Goal: Task Accomplishment & Management: Manage account settings

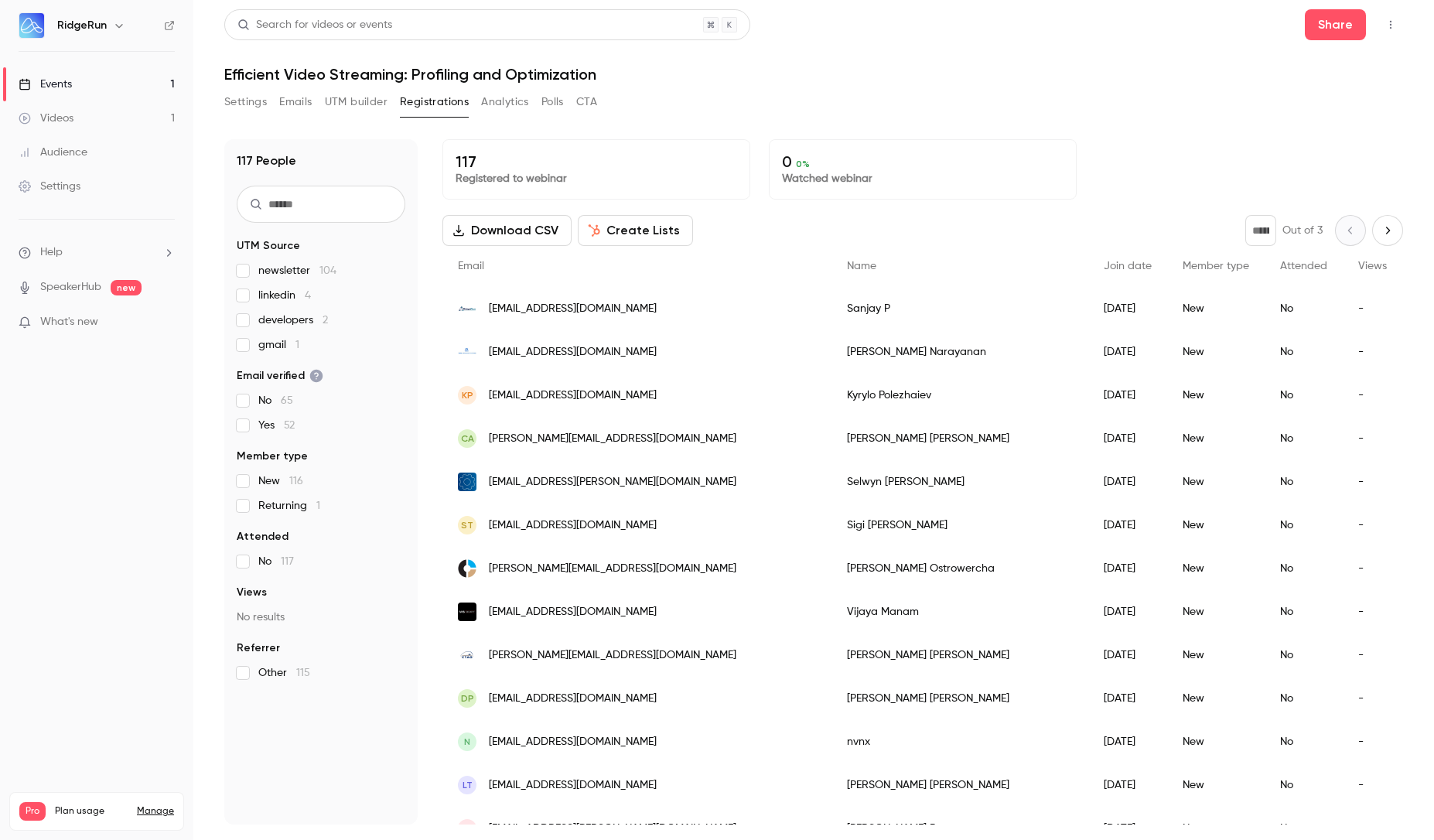
click at [342, 102] on button "UTM builder" at bounding box center [356, 102] width 63 height 25
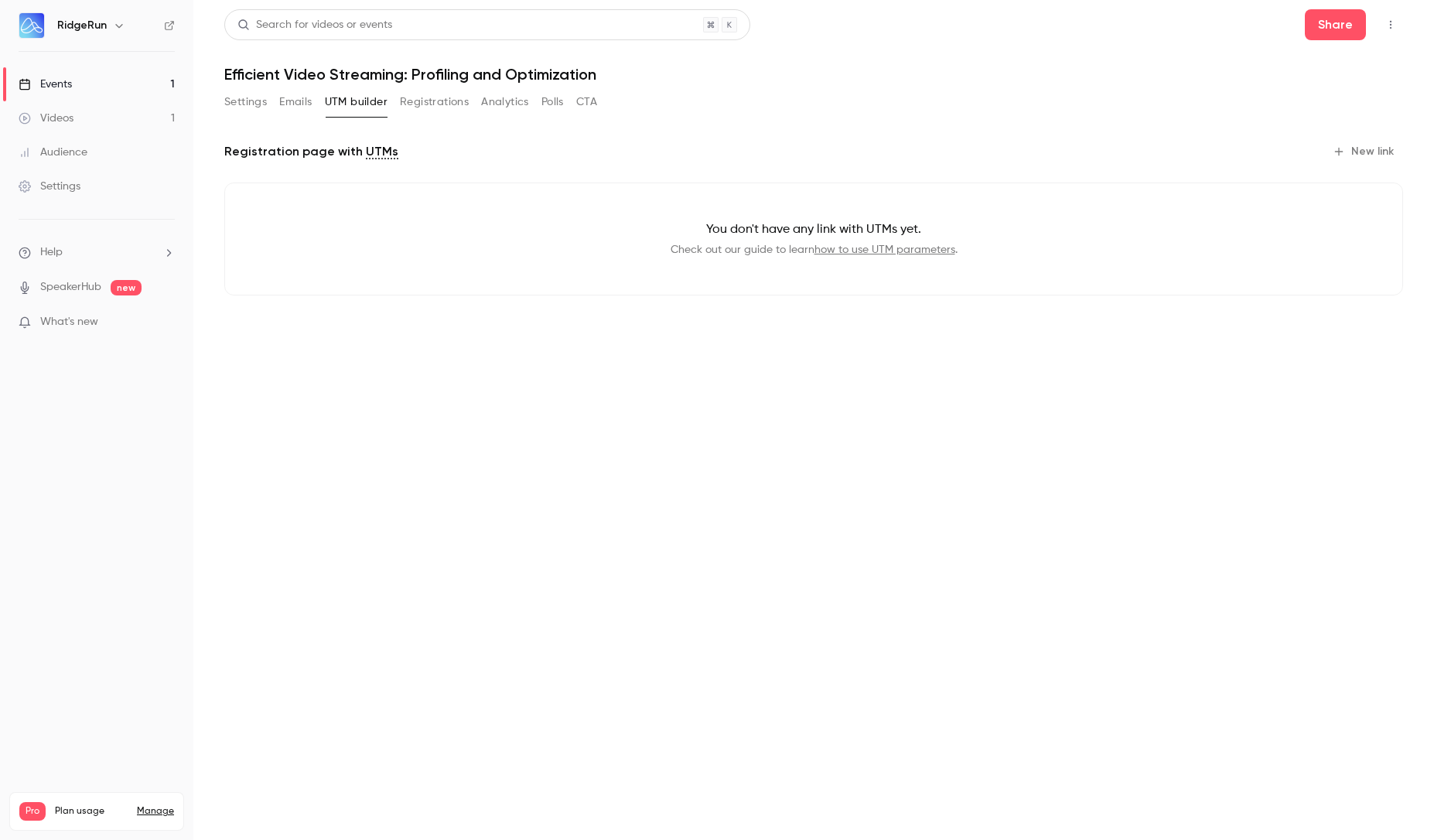
click at [412, 99] on button "Registrations" at bounding box center [433, 102] width 69 height 25
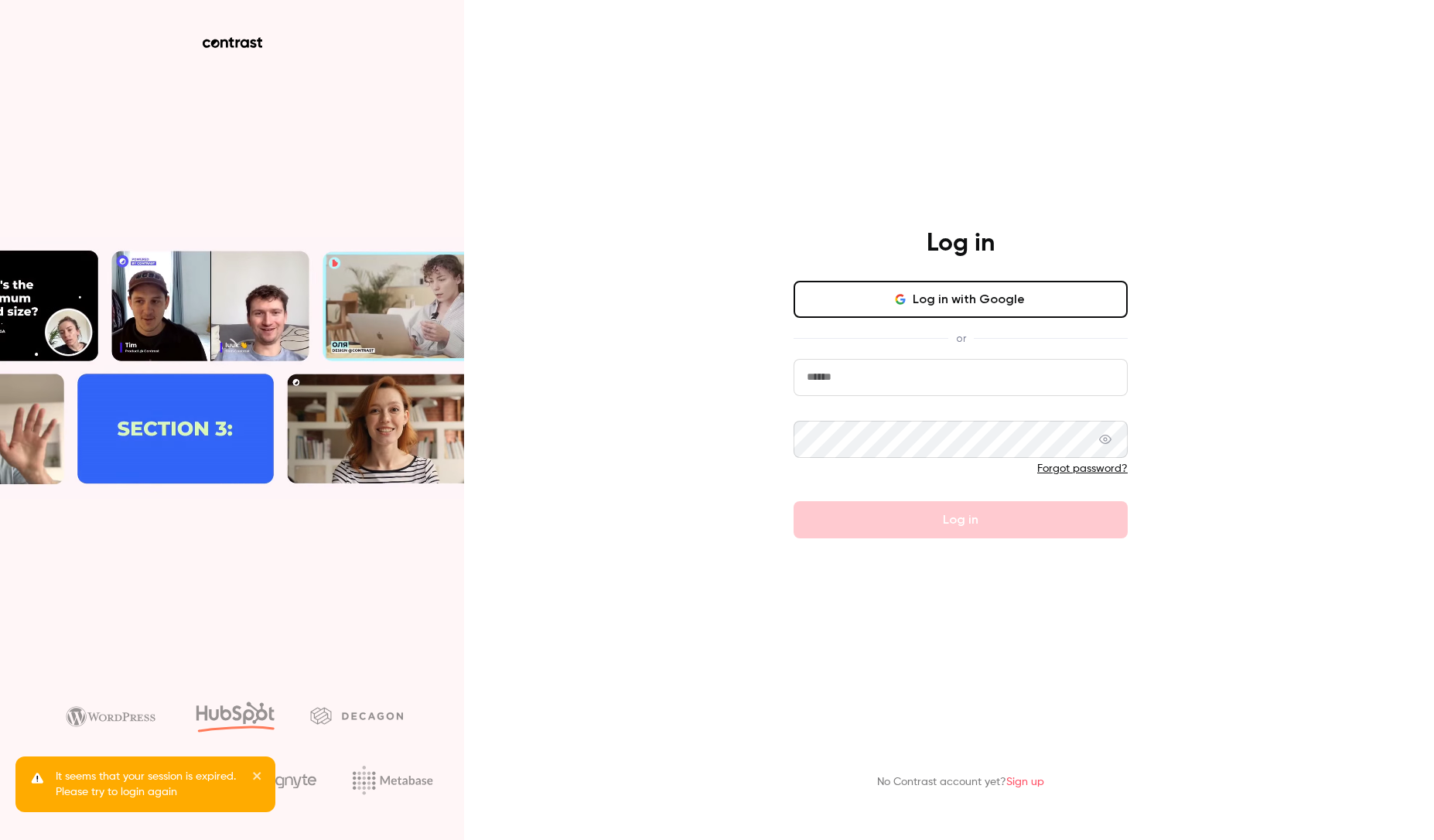
click at [931, 305] on button "Log in with Google" at bounding box center [961, 299] width 334 height 37
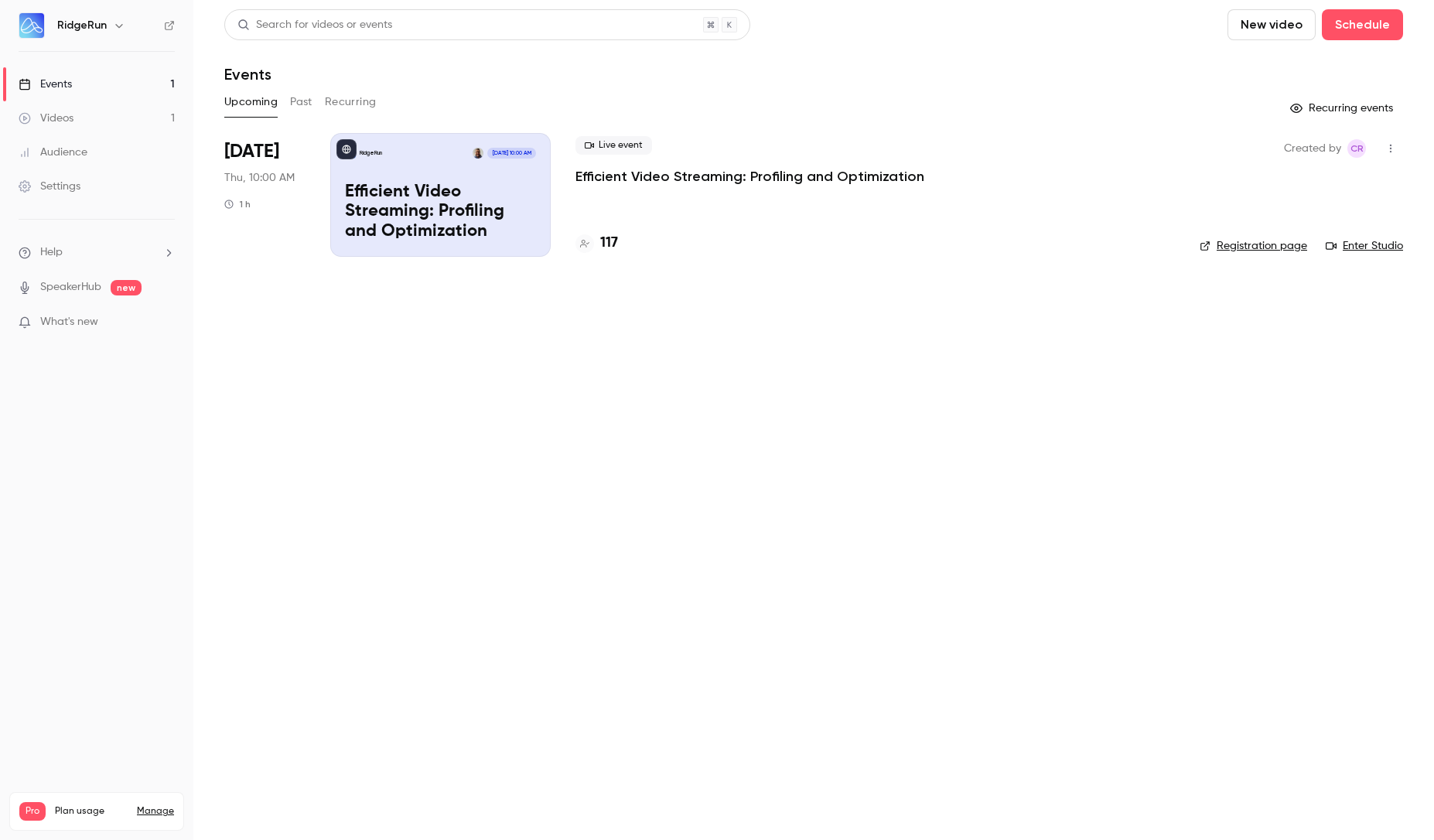
click at [601, 182] on p "Efficient Video Streaming: Profiling and Optimization" at bounding box center [750, 176] width 349 height 19
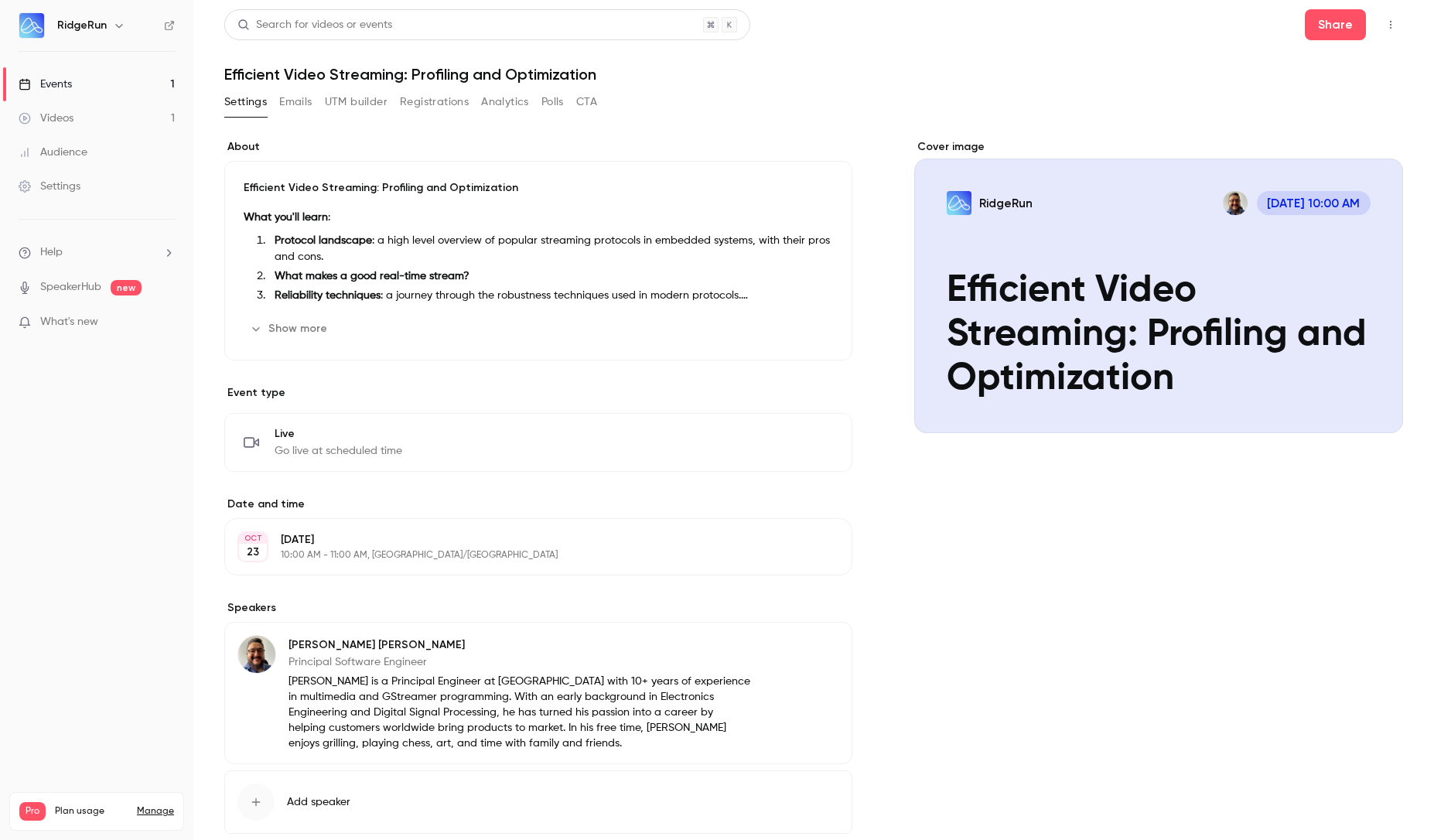
click at [426, 104] on button "Registrations" at bounding box center [433, 102] width 69 height 25
